Goal: Information Seeking & Learning: Check status

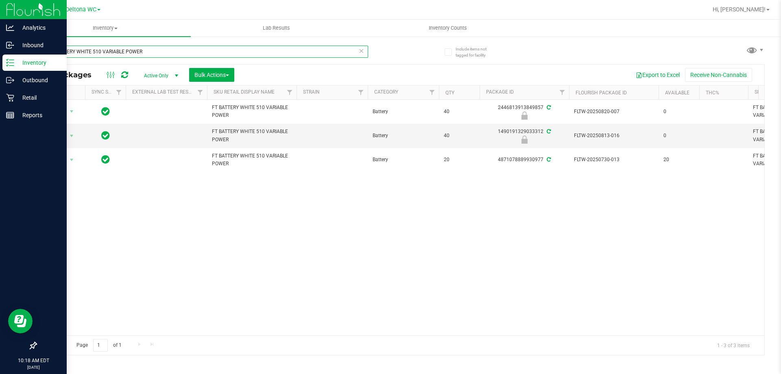
drag, startPoint x: 159, startPoint y: 52, endPoint x: 0, endPoint y: 9, distance: 164.7
click at [0, 9] on div "Analytics Inbound Inventory Outbound Retail Reports 10:18 AM EDT 08/21/2025 08/…" at bounding box center [390, 187] width 781 height 374
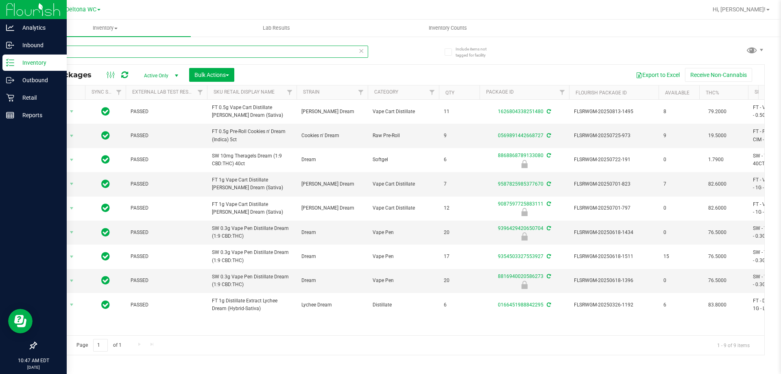
type input "dream"
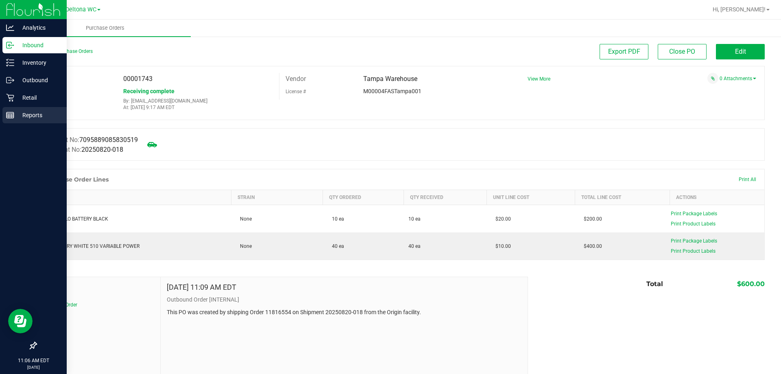
click at [11, 121] on div "Reports" at bounding box center [34, 115] width 64 height 16
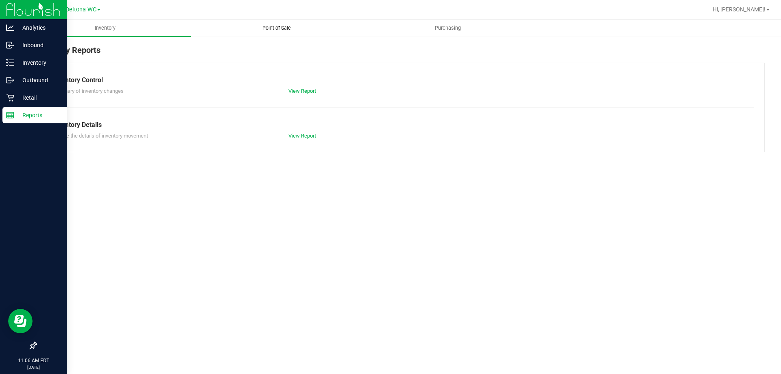
click at [276, 31] on span "Point of Sale" at bounding box center [276, 27] width 50 height 7
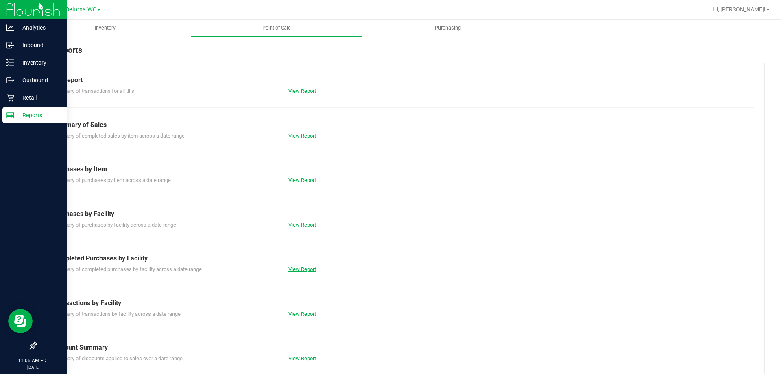
click at [309, 271] on link "View Report" at bounding box center [302, 269] width 28 height 6
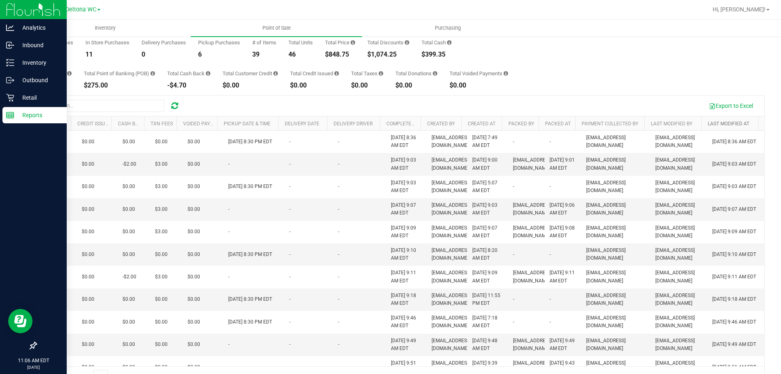
click at [734, 121] on link "Last Modified At" at bounding box center [728, 124] width 41 height 6
click at [732, 121] on link "Last Modified At" at bounding box center [733, 123] width 51 height 6
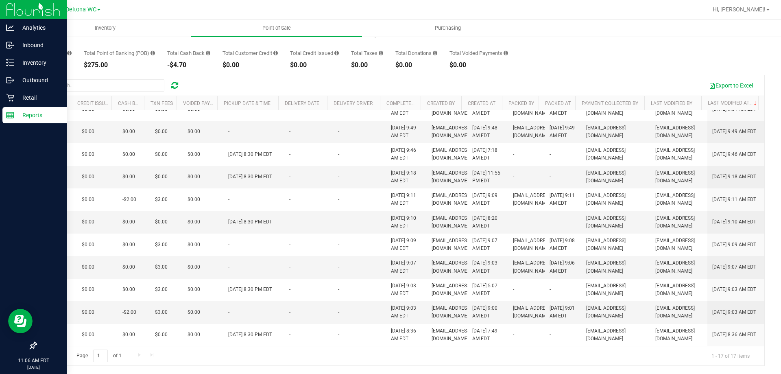
drag, startPoint x: 457, startPoint y: 366, endPoint x: 209, endPoint y: 383, distance: 248.2
click at [209, 373] on html "Analytics Inbound Inventory Outbound Retail Reports 11:06 AM EDT [DATE] 08/21 D…" at bounding box center [390, 187] width 781 height 374
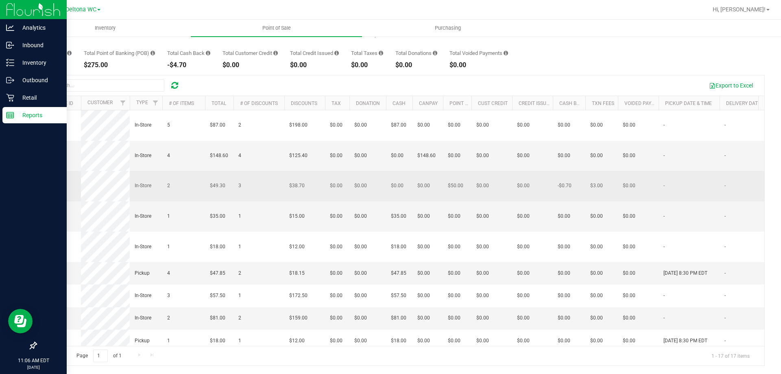
click at [55, 184] on span "11821989" at bounding box center [52, 186] width 23 height 6
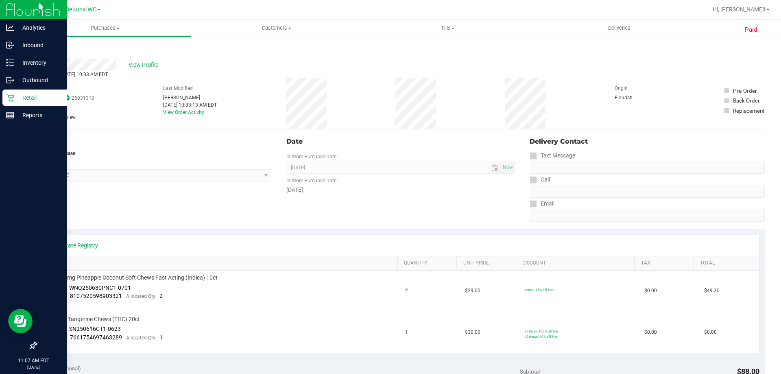
click at [48, 50] on link "Back" at bounding box center [42, 49] width 12 height 6
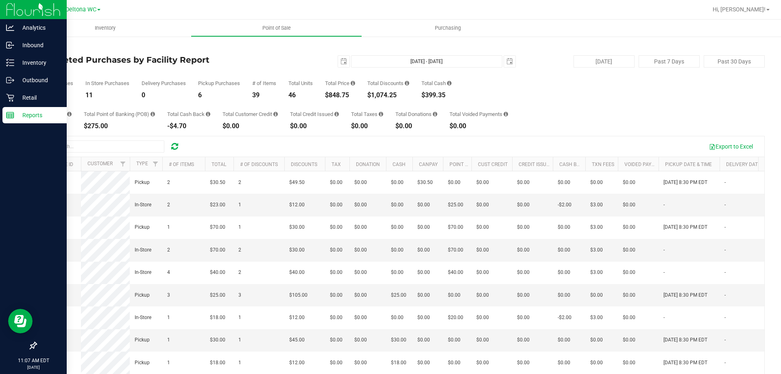
click at [117, 153] on div "Export to Excel" at bounding box center [400, 146] width 728 height 20
click at [124, 146] on input "text" at bounding box center [103, 146] width 122 height 12
click at [44, 48] on link "Back" at bounding box center [42, 48] width 12 height 6
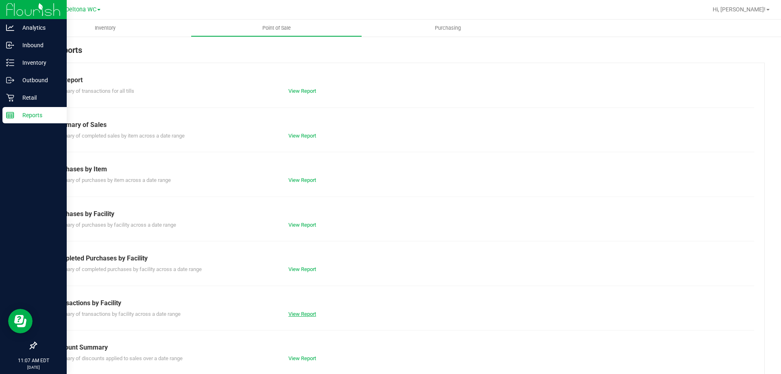
click at [299, 316] on link "View Report" at bounding box center [302, 314] width 28 height 6
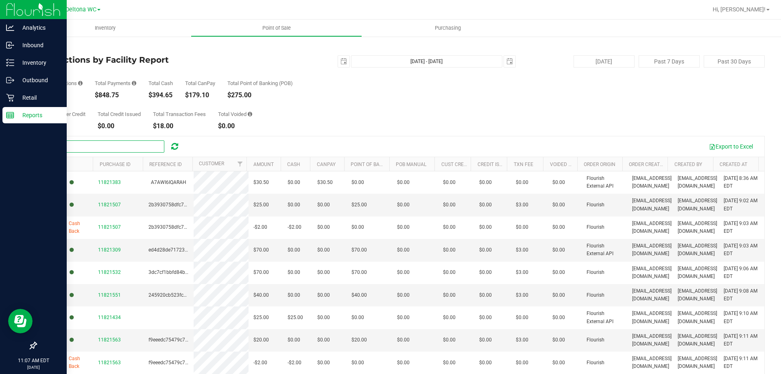
click at [129, 150] on input "text" at bounding box center [103, 146] width 122 height 12
type input "[PERSON_NAME]"
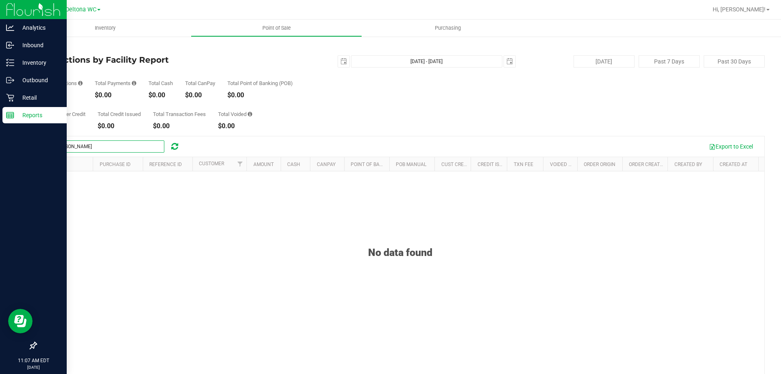
click at [105, 143] on input "[PERSON_NAME]" at bounding box center [103, 146] width 122 height 12
type input "mit"
drag, startPoint x: 85, startPoint y: 146, endPoint x: 0, endPoint y: 155, distance: 85.0
click at [0, 155] on div "Analytics Inbound Inventory Outbound Retail Reports 11:08 AM EDT [DATE] 08/21 D…" at bounding box center [390, 187] width 781 height 374
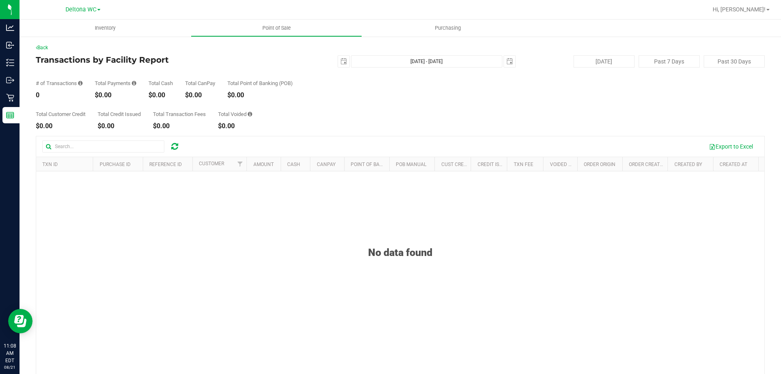
click at [364, 89] on div "# of Transactions 0 Total Payments $0.00 Total Cash $0.00 Total CanPay $0.00 To…" at bounding box center [400, 82] width 729 height 31
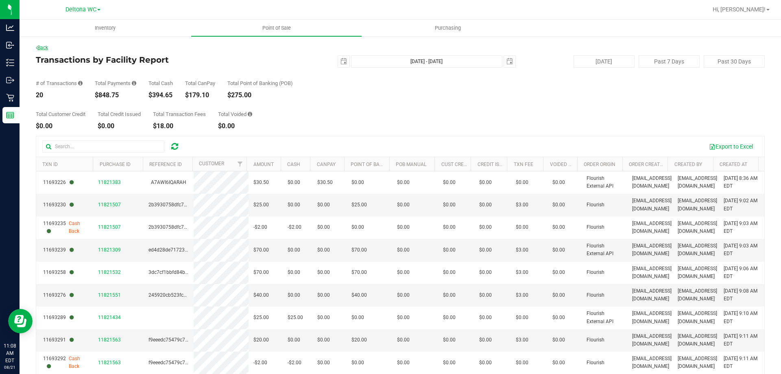
click at [41, 47] on link "Back" at bounding box center [42, 48] width 12 height 6
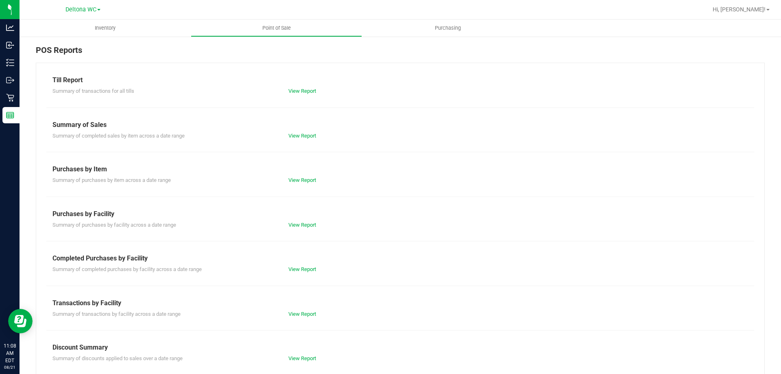
click at [590, 154] on div "Till Report Summary of transactions for all tills View Report Summary of Sales …" at bounding box center [400, 241] width 729 height 357
